Goal: Task Accomplishment & Management: Use online tool/utility

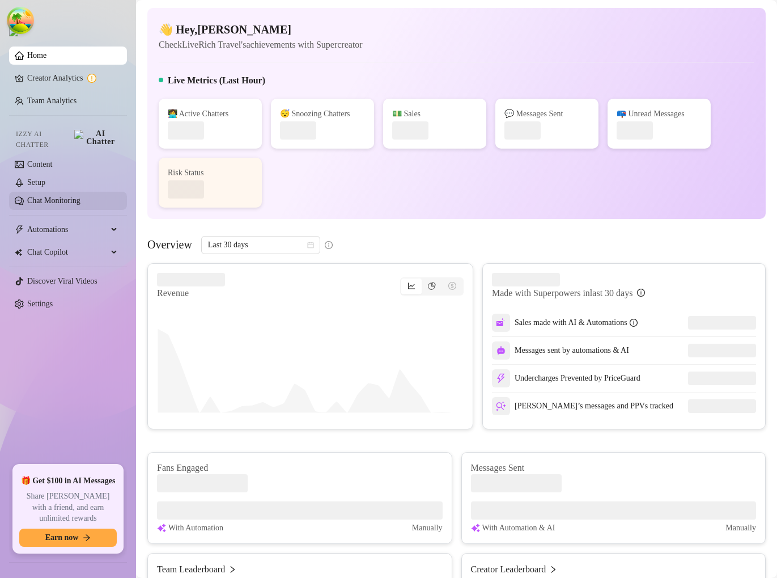
click at [80, 196] on link "Chat Monitoring" at bounding box center [53, 200] width 53 height 9
